Goal: Information Seeking & Learning: Learn about a topic

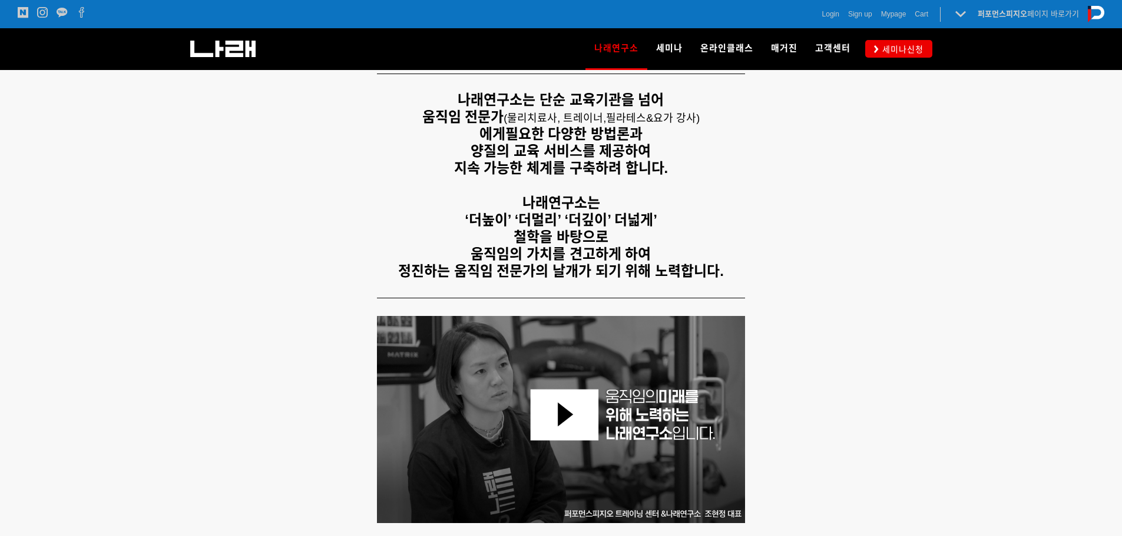
scroll to position [294, 0]
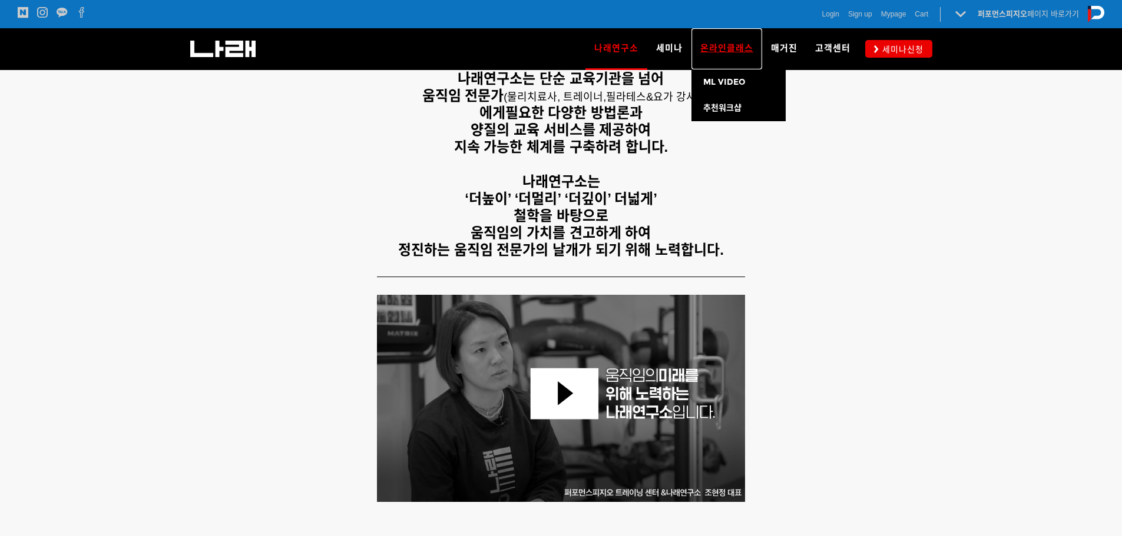
click at [711, 39] on link "온라인클래스" at bounding box center [726, 48] width 71 height 41
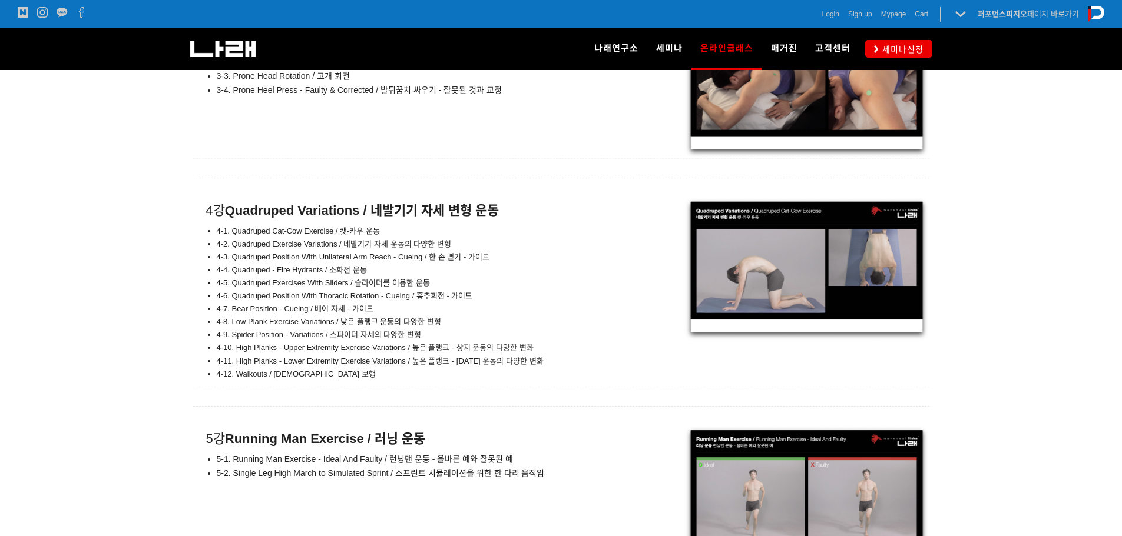
scroll to position [7430, 0]
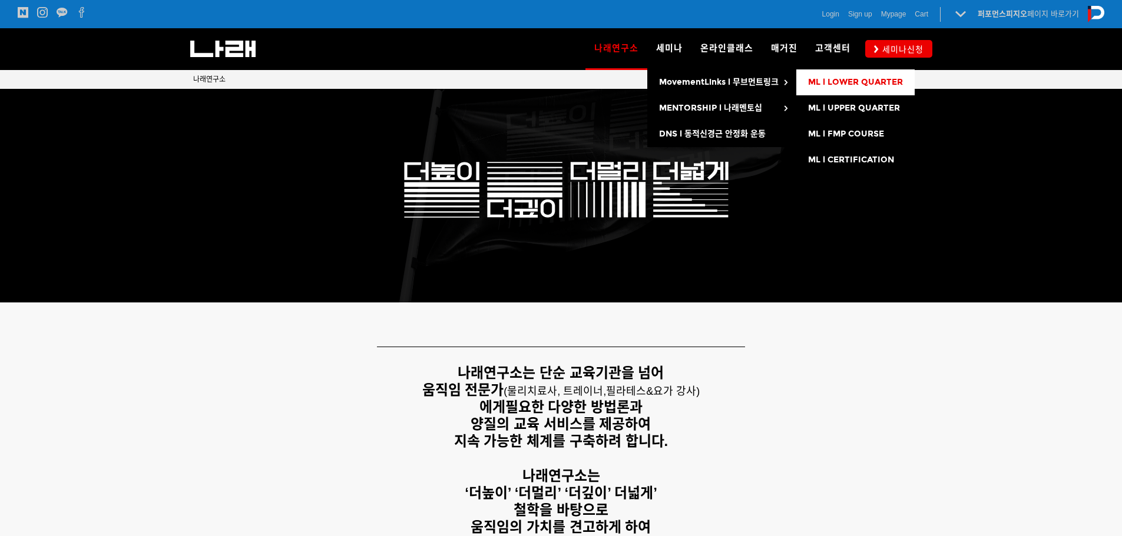
click at [835, 84] on span "ML l LOWER QUARTER" at bounding box center [855, 82] width 95 height 10
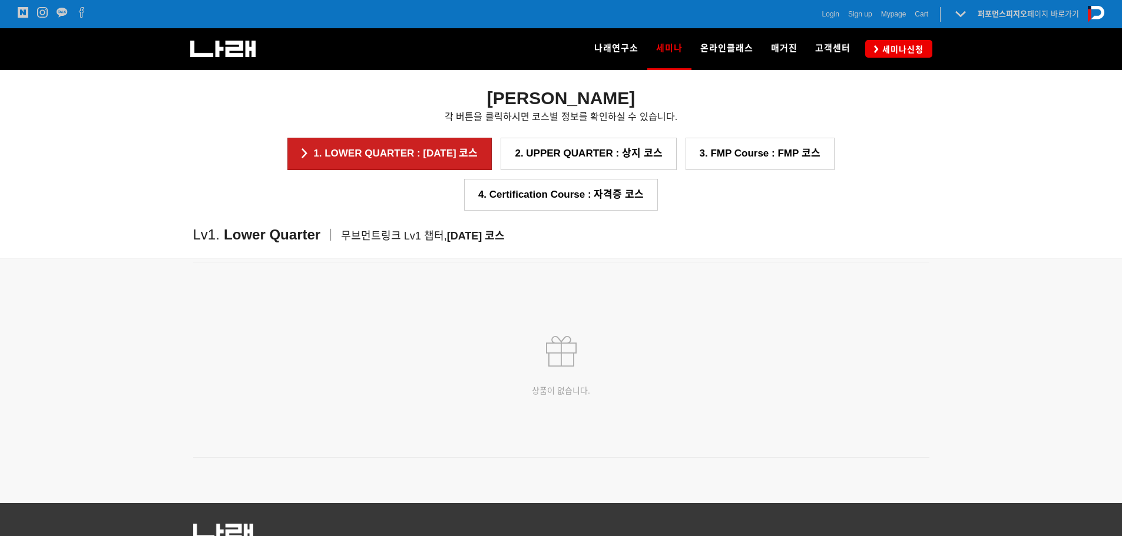
scroll to position [1608, 0]
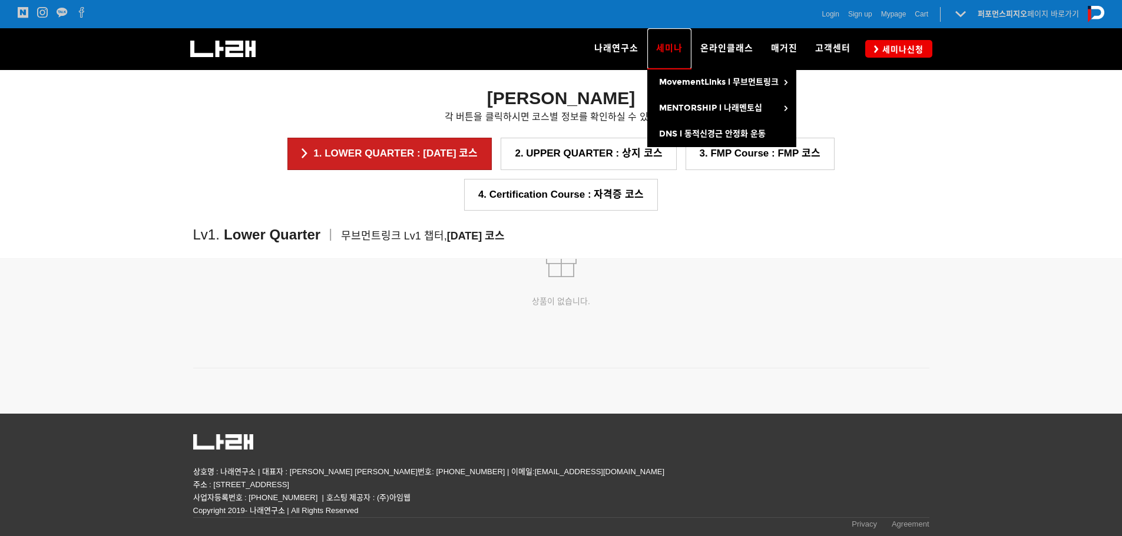
click at [673, 59] on link "세미나" at bounding box center [669, 48] width 44 height 41
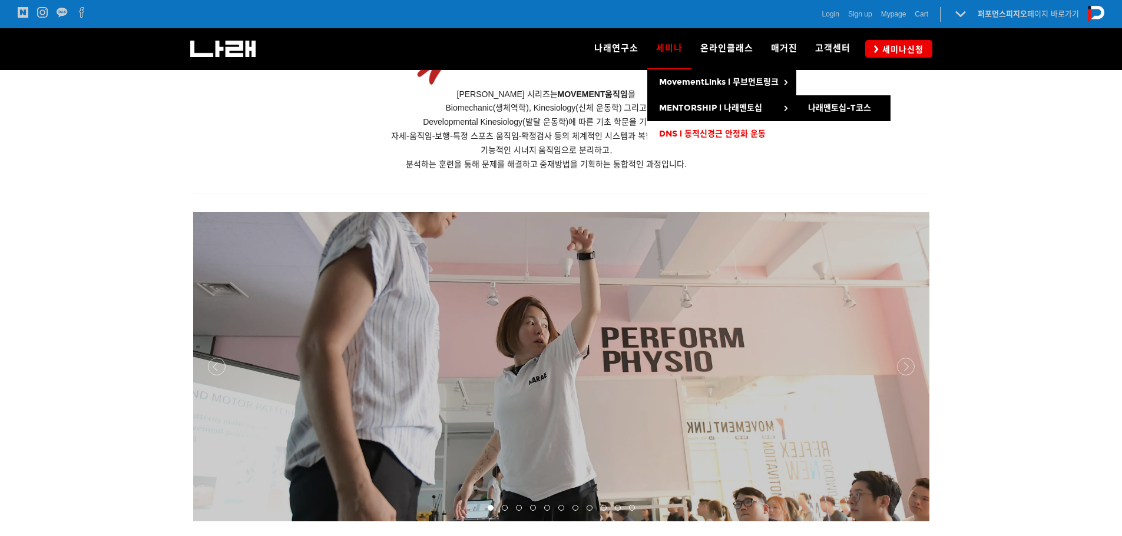
scroll to position [824, 0]
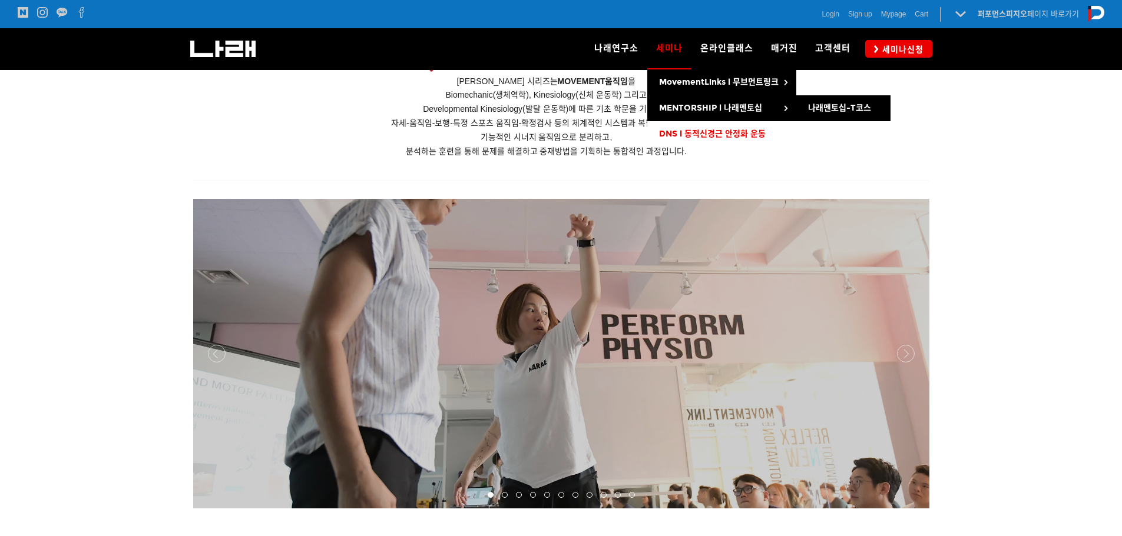
click at [702, 132] on span "DNS l 동적신경근 안정화 운동" at bounding box center [712, 134] width 107 height 10
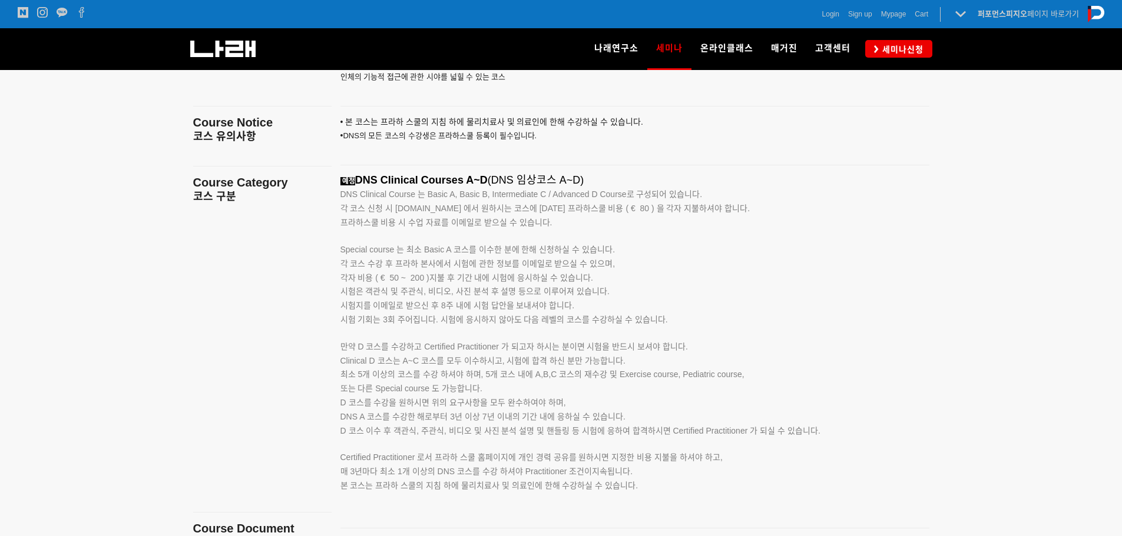
scroll to position [1825, 0]
drag, startPoint x: 412, startPoint y: 200, endPoint x: 426, endPoint y: 197, distance: 15.0
click at [418, 198] on p "DNS Clinical Course 는 Basic A, Basic B, Intermediate C / Advanced D Course로 구성되…" at bounding box center [619, 196] width 559 height 14
drag, startPoint x: 426, startPoint y: 197, endPoint x: 446, endPoint y: 198, distance: 20.1
click at [428, 197] on span "DNS Clinical Course 는 Basic A, Basic B, Intermediate C / Advanced D Course로 구성되…" at bounding box center [521, 195] width 362 height 9
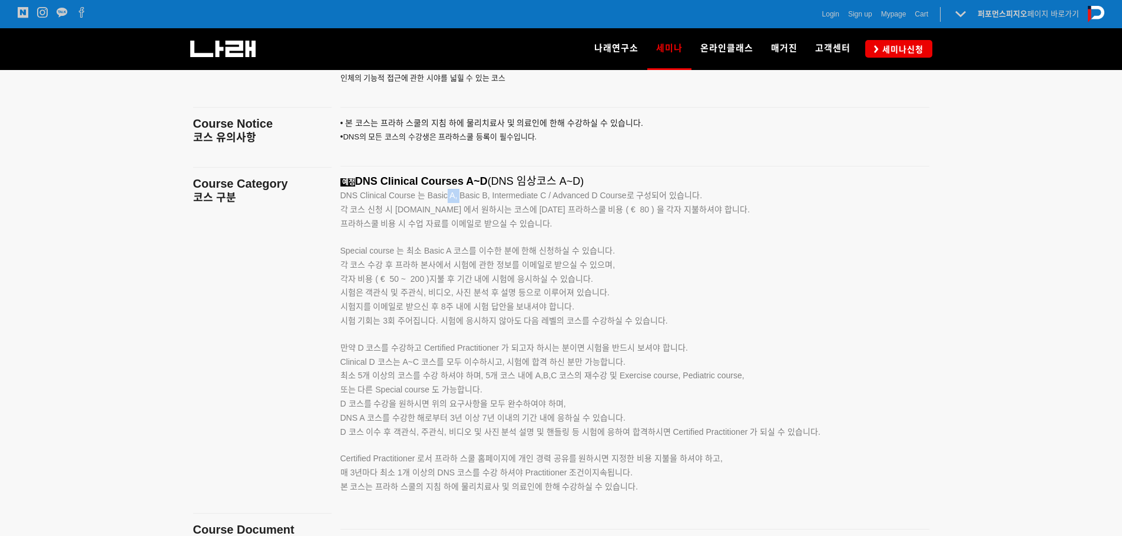
drag, startPoint x: 446, startPoint y: 198, endPoint x: 466, endPoint y: 200, distance: 19.5
click at [462, 199] on span "DNS Clinical Course 는 Basic A, Basic B, Intermediate C / Advanced D Course로 구성되…" at bounding box center [521, 195] width 362 height 9
click at [467, 200] on span "DNS Clinical Course 는 Basic A, Basic B, Intermediate C / Advanced D Course로 구성되…" at bounding box center [521, 195] width 362 height 9
click at [504, 203] on p "DNS Clinical Course 는 Basic A, Basic B, Intermediate C / Advanced D Course로 구성되…" at bounding box center [619, 196] width 559 height 14
click at [512, 203] on p "DNS Clinical Course 는 Basic A, Basic B, Intermediate C / Advanced D Course로 구성되…" at bounding box center [619, 196] width 559 height 14
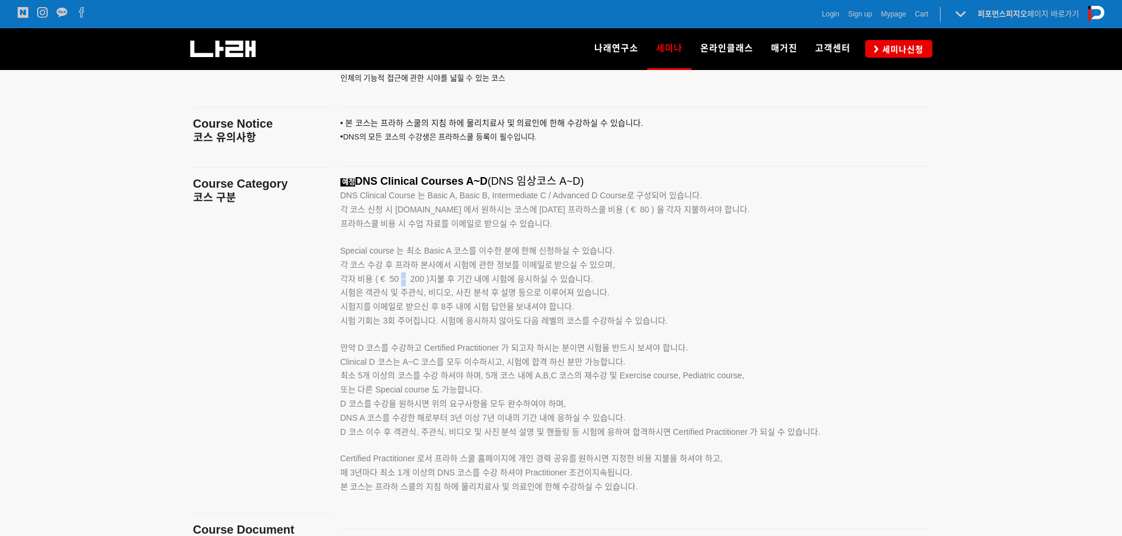
drag, startPoint x: 403, startPoint y: 283, endPoint x: 529, endPoint y: 287, distance: 126.1
click at [446, 281] on span "각자 비용 ( € 50 ~ 200 )지불 후 기간 내에 시험에 응시하실 수 있습니다." at bounding box center [466, 278] width 253 height 9
click at [538, 287] on p "각 코스 수강 후 프라하 본사에서 시험에 관한 정보를 이메일로 받으실 수 있으며, 각자 비용 ( € 50 ~ 200 )지불 후 기간 내에 시험…" at bounding box center [619, 286] width 559 height 56
drag, startPoint x: 393, startPoint y: 266, endPoint x: 443, endPoint y: 257, distance: 50.7
click at [443, 257] on div "예정 DNS Clinical Courses A~D (DNS 임상코스 A~D) DNS Clinical Course 는 Basic A, Basic…" at bounding box center [619, 347] width 559 height 345
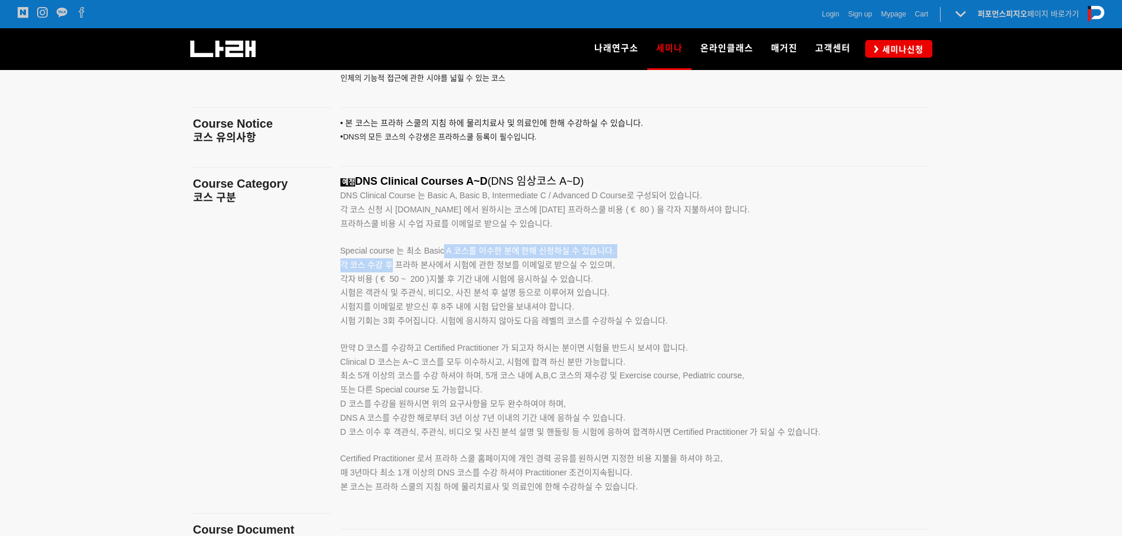
click at [443, 257] on p "Special course 는 최소 Basic A 코스를 이수한 분에 한해 신청하실 수 있습니다." at bounding box center [619, 244] width 559 height 27
drag, startPoint x: 396, startPoint y: 322, endPoint x: 441, endPoint y: 320, distance: 44.8
click at [428, 320] on span "시험 기회는 3회 주어집니다. 시험에 응시하지 않아도 다음 레벨의 코스를 수강하실 수 있습니다." at bounding box center [503, 320] width 327 height 9
click at [441, 320] on span "시험 기회는 3회 주어집니다. 시험에 응시하지 않아도 다음 레벨의 코스를 수강하실 수 있습니다." at bounding box center [503, 320] width 327 height 9
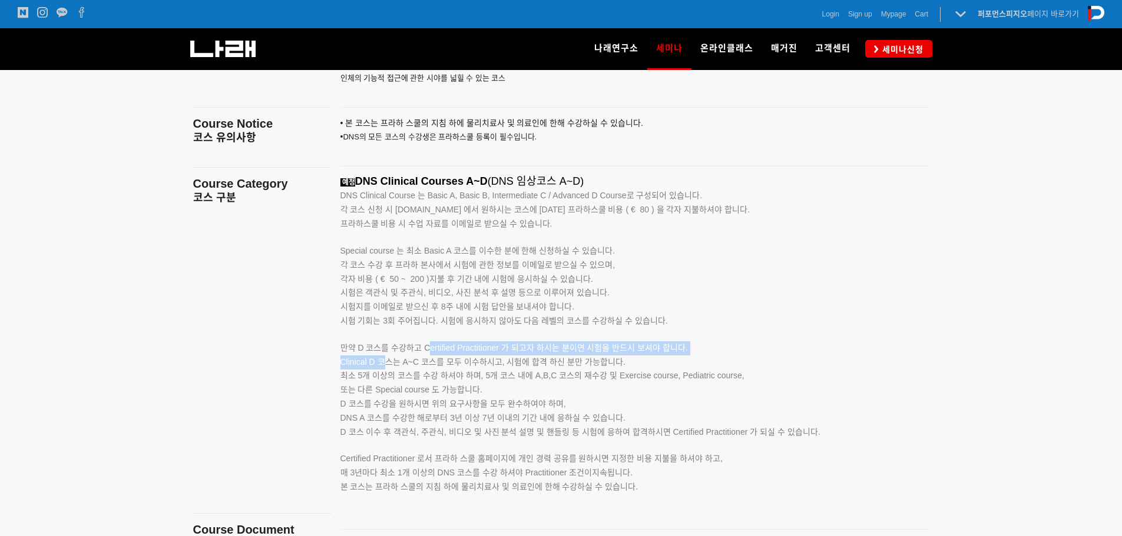
drag, startPoint x: 429, startPoint y: 344, endPoint x: 472, endPoint y: 340, distance: 43.1
click at [454, 341] on div "예정 DNS Clinical Courses A~D (DNS 임상코스 A~D) DNS Clinical Course 는 Basic A, Basic…" at bounding box center [619, 347] width 559 height 345
drag, startPoint x: 472, startPoint y: 340, endPoint x: 535, endPoint y: 374, distance: 71.4
click at [473, 340] on p "시험 기회는 3회 주어집니다. 시험에 응시하지 않아도 다음 레벨의 코스를 수강하실 수 있습니다. 만약 D 코스를 수강하고 Certified P…" at bounding box center [619, 334] width 559 height 41
click at [964, 301] on div at bounding box center [561, 323] width 1122 height 639
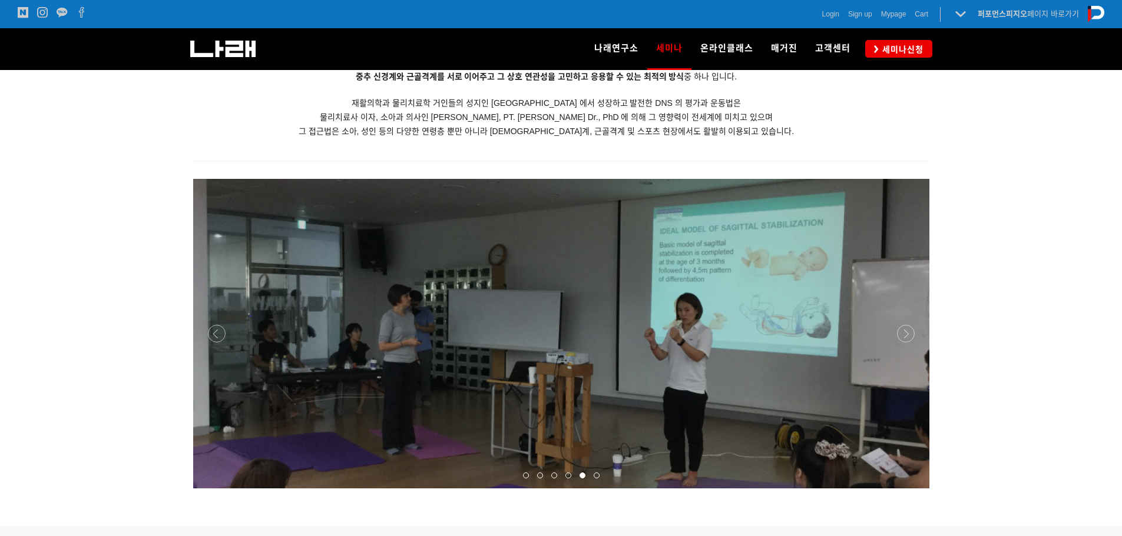
scroll to position [1354, 0]
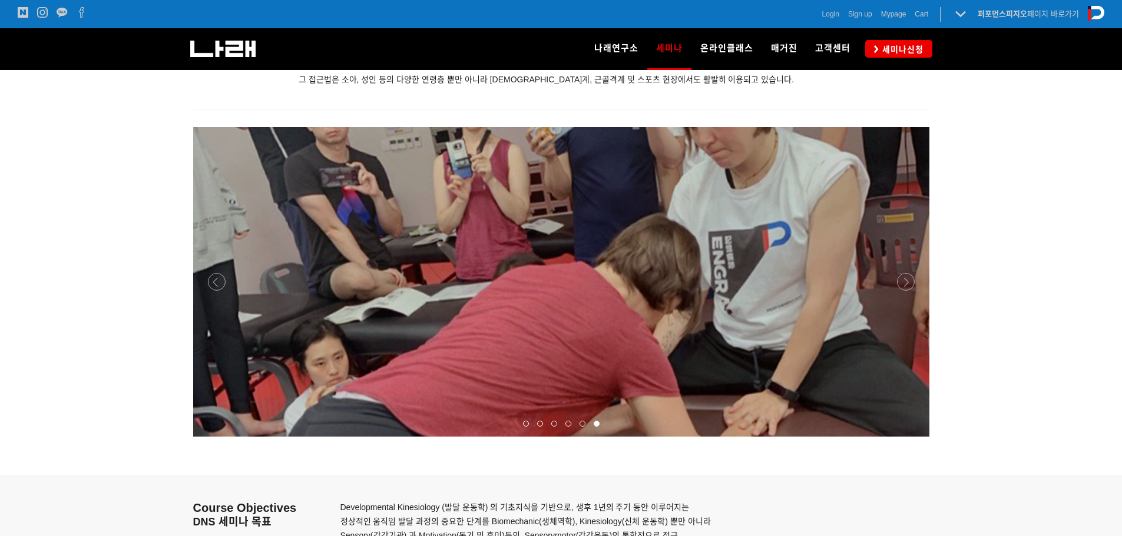
click at [569, 424] on span at bounding box center [568, 424] width 6 height 6
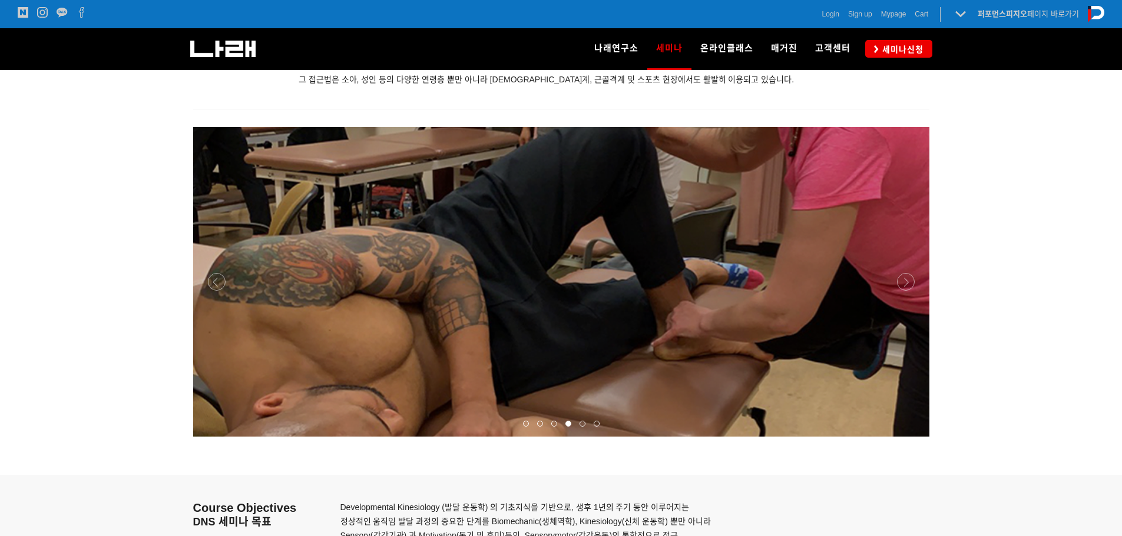
click at [553, 426] on span at bounding box center [554, 424] width 6 height 6
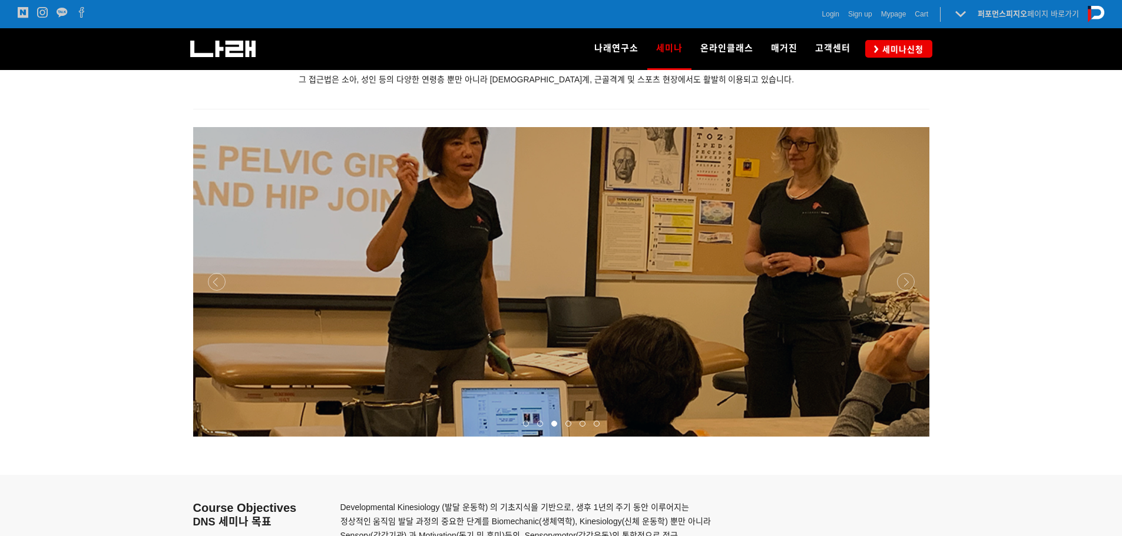
click at [540, 426] on span at bounding box center [540, 424] width 6 height 6
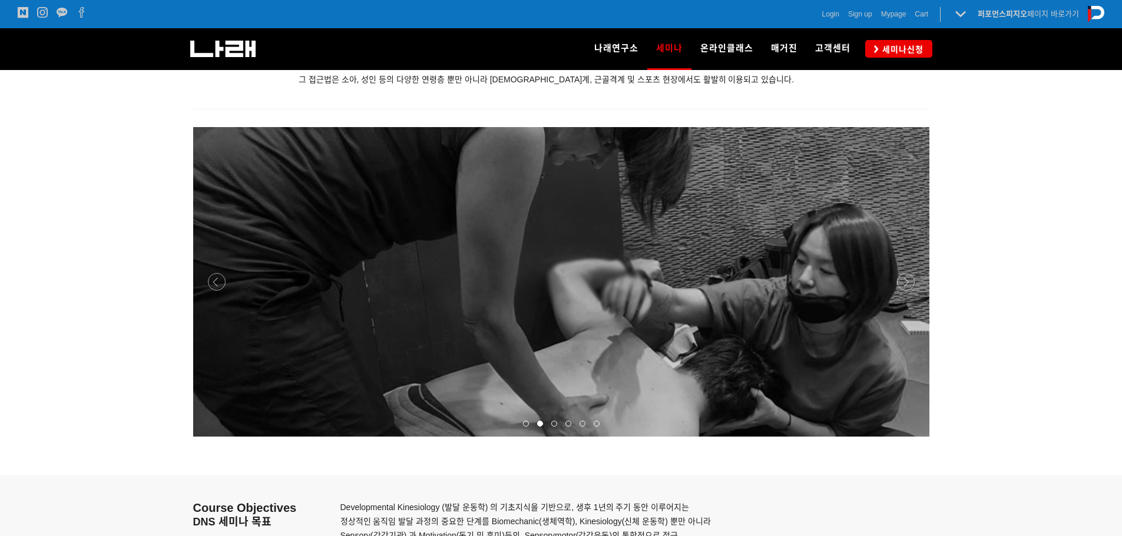
click at [527, 426] on span at bounding box center [526, 424] width 6 height 6
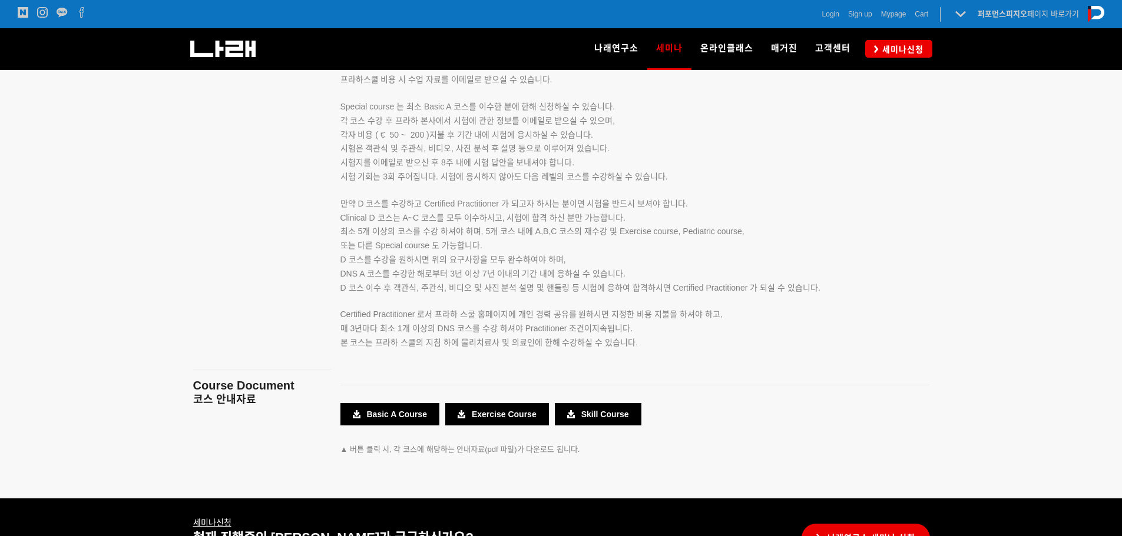
scroll to position [1943, 0]
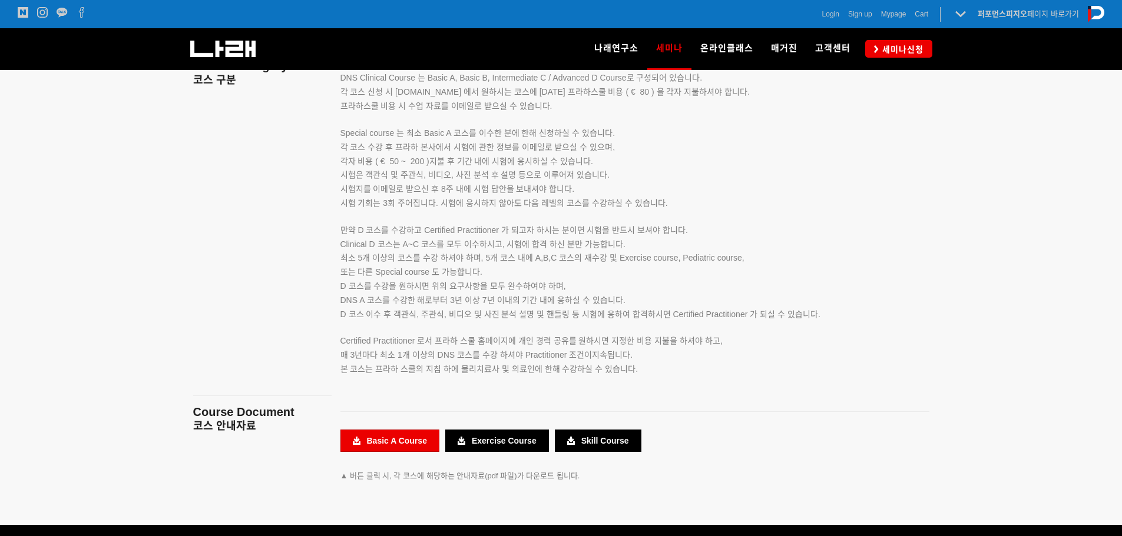
click at [417, 442] on link "Basic A Course" at bounding box center [389, 441] width 99 height 22
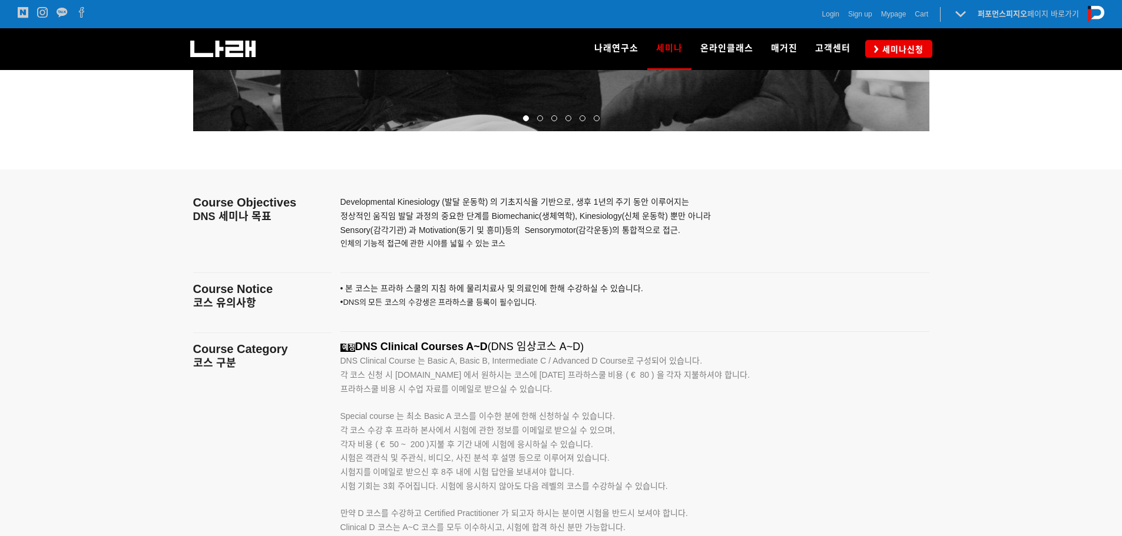
scroll to position [1655, 0]
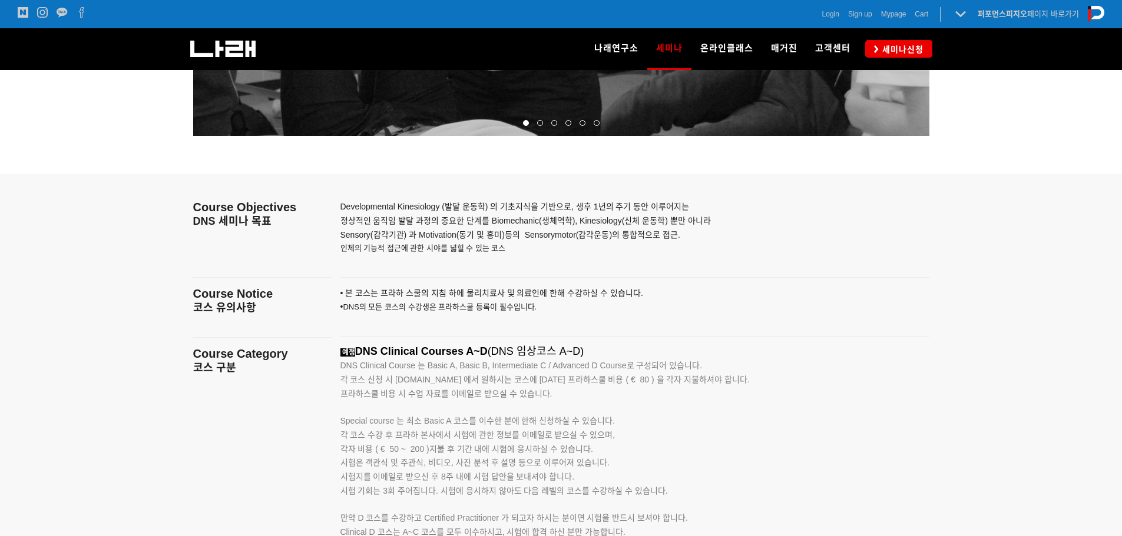
click at [563, 120] on div at bounding box center [568, 123] width 14 height 12
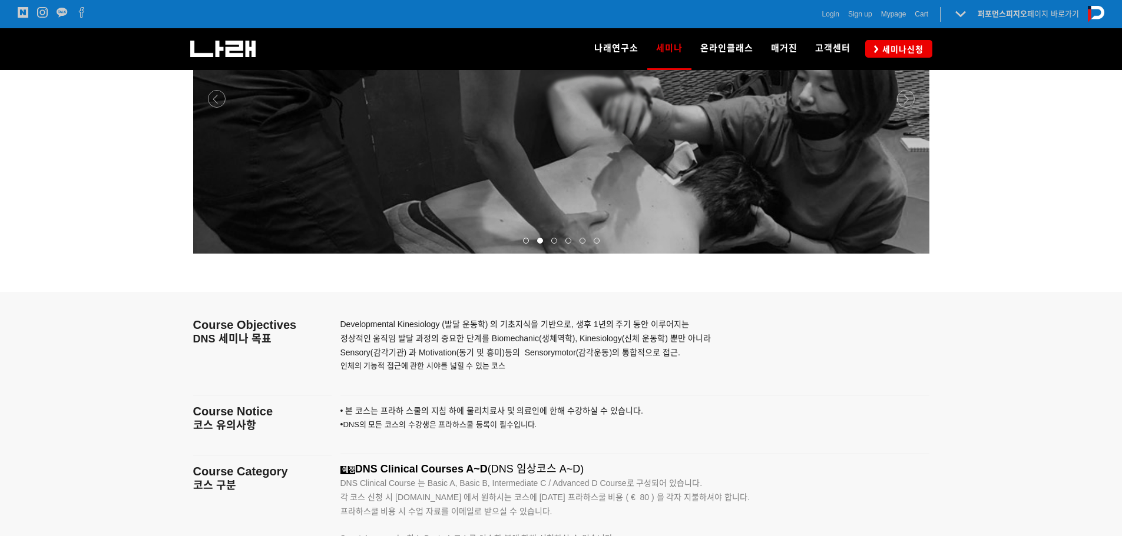
scroll to position [1243, 0]
